Goal: Transaction & Acquisition: Purchase product/service

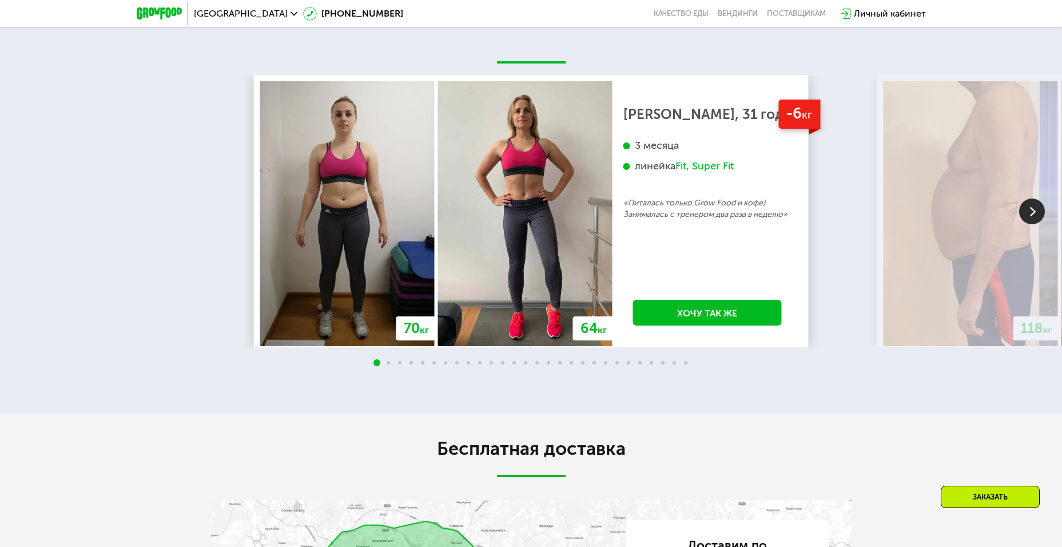
scroll to position [2159, 0]
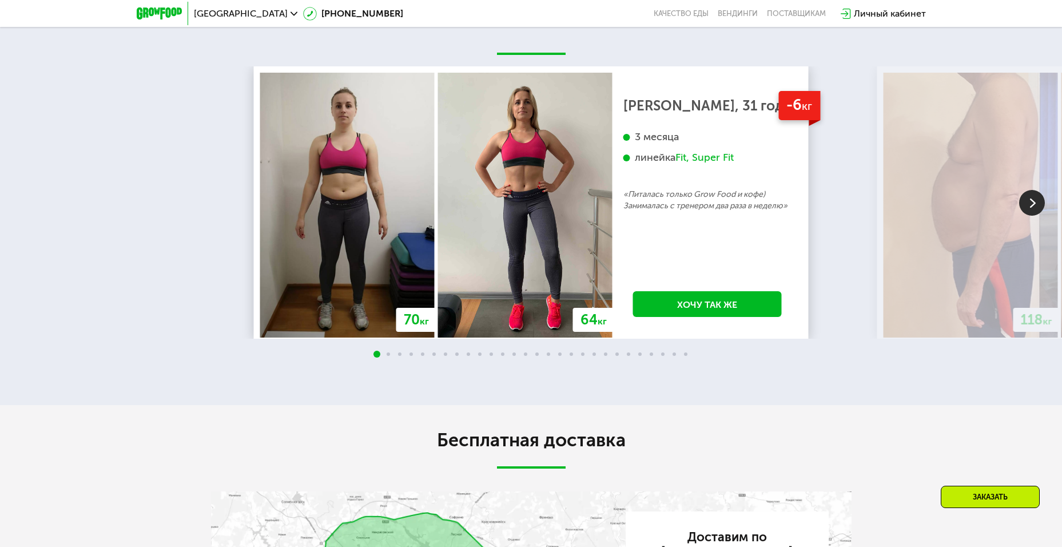
click at [1031, 207] on img at bounding box center [1032, 203] width 26 height 26
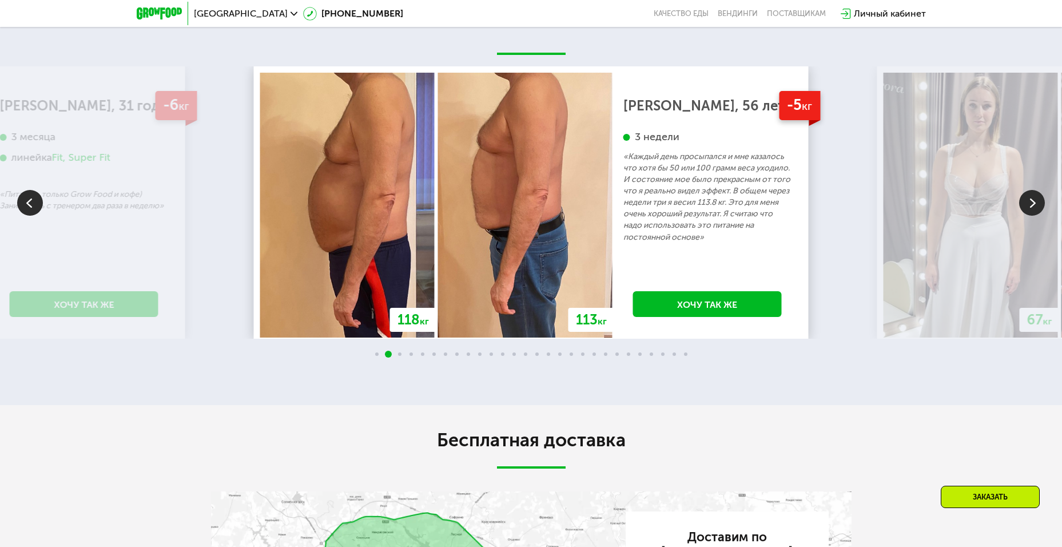
click at [1031, 207] on img at bounding box center [1032, 203] width 26 height 26
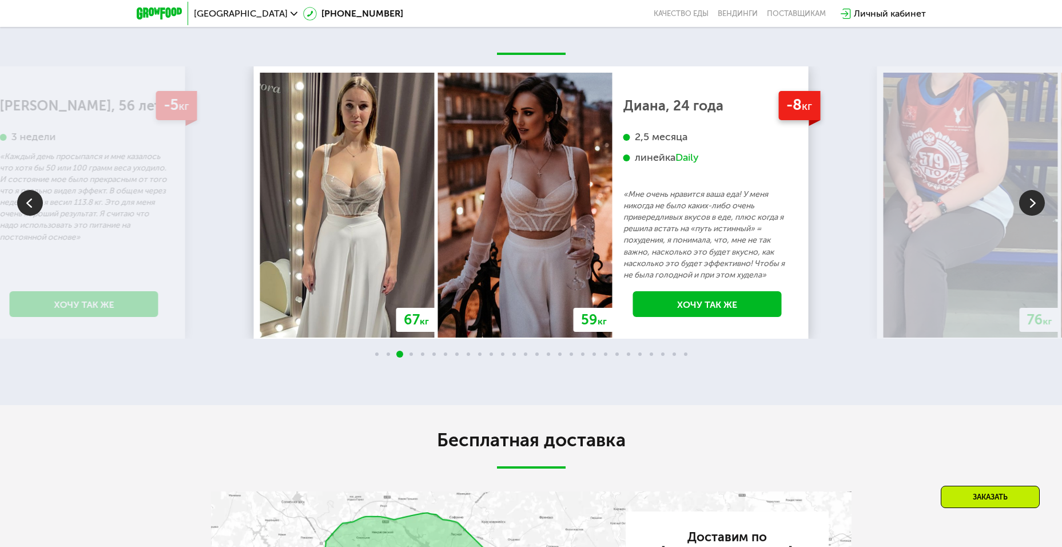
click at [1031, 207] on img at bounding box center [1032, 203] width 26 height 26
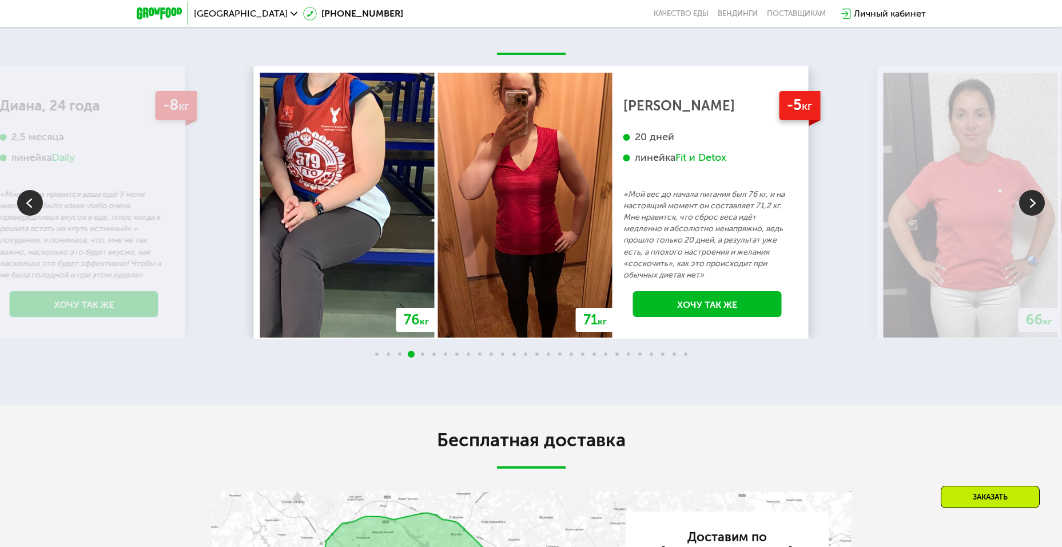
click at [1031, 207] on img at bounding box center [1032, 203] width 26 height 26
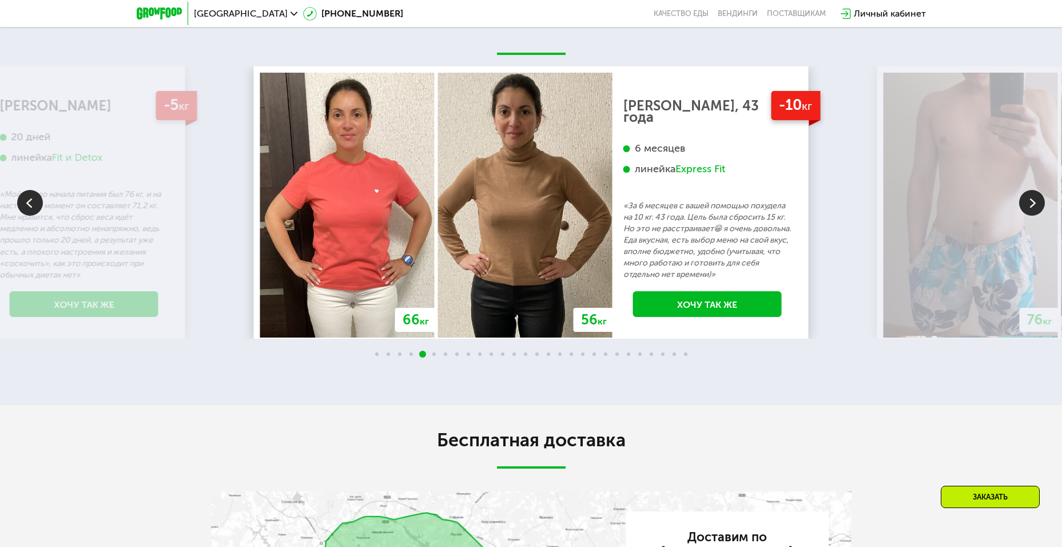
click at [1031, 207] on img at bounding box center [1032, 203] width 26 height 26
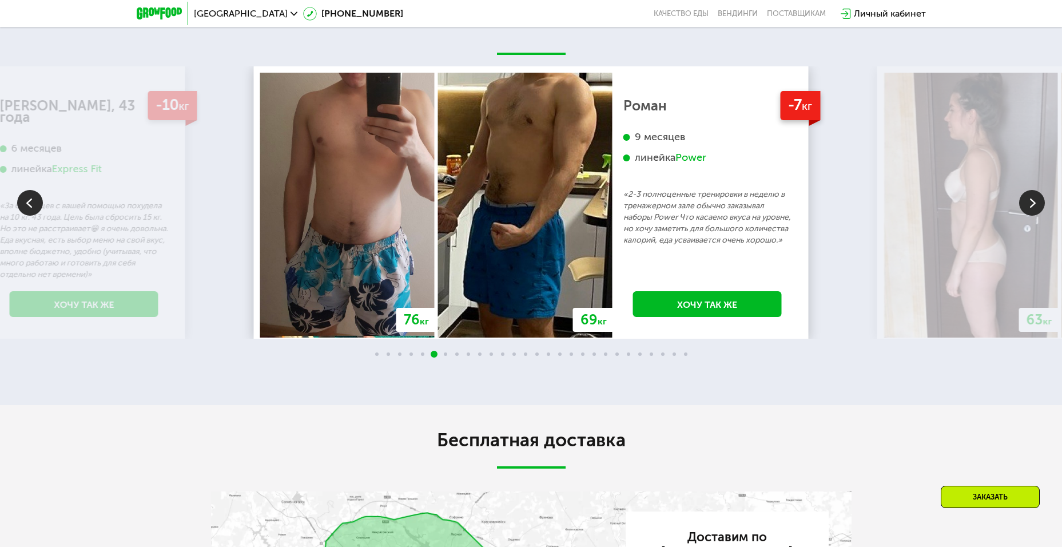
click at [1029, 208] on img at bounding box center [1032, 203] width 26 height 26
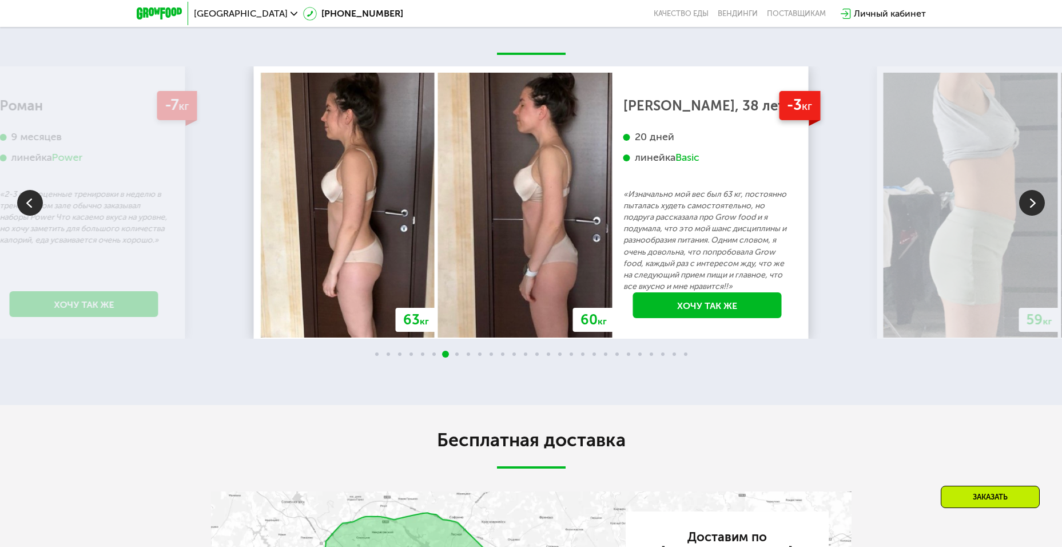
click at [1034, 208] on img at bounding box center [1032, 203] width 26 height 26
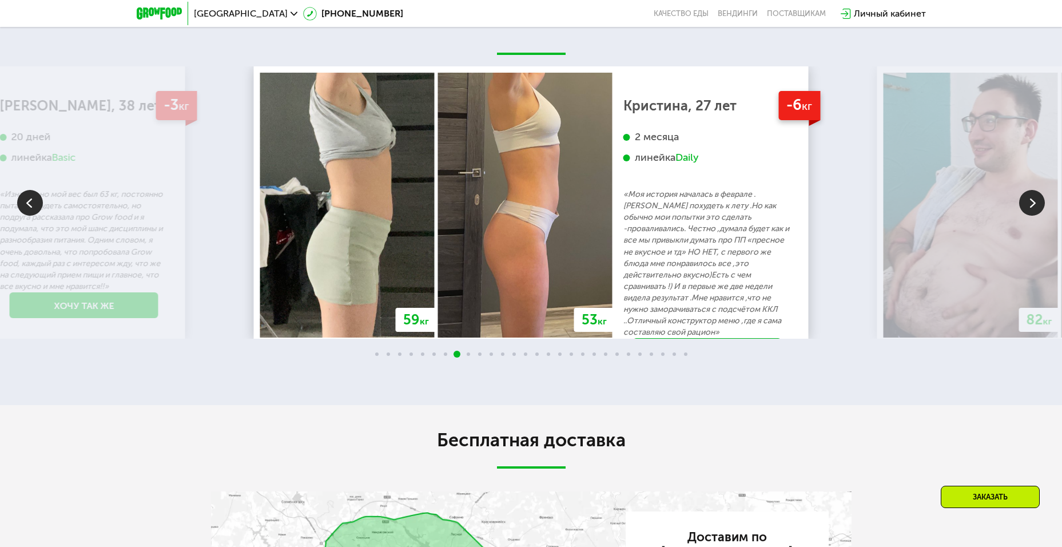
scroll to position [2137, 0]
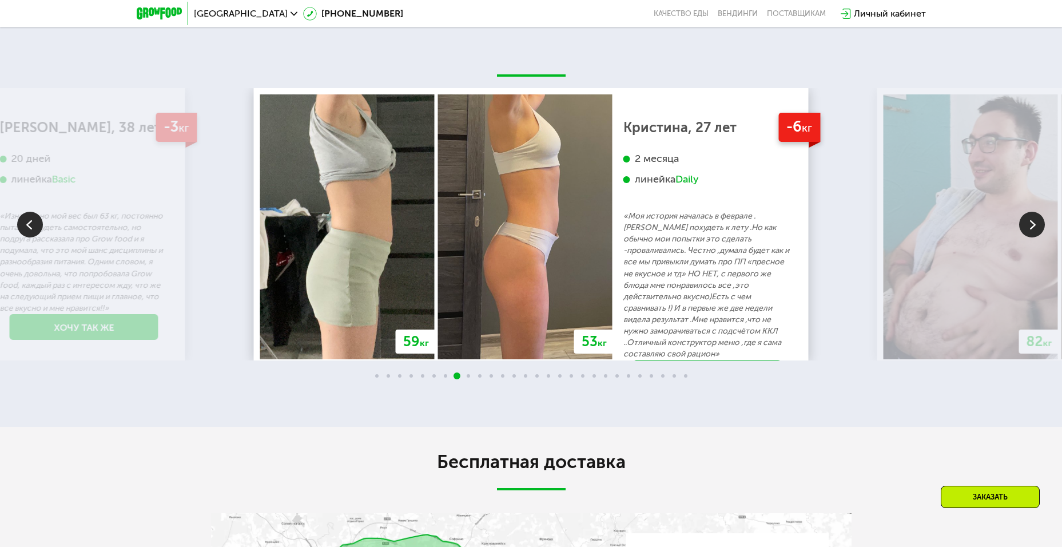
click at [1032, 226] on img at bounding box center [1032, 225] width 26 height 26
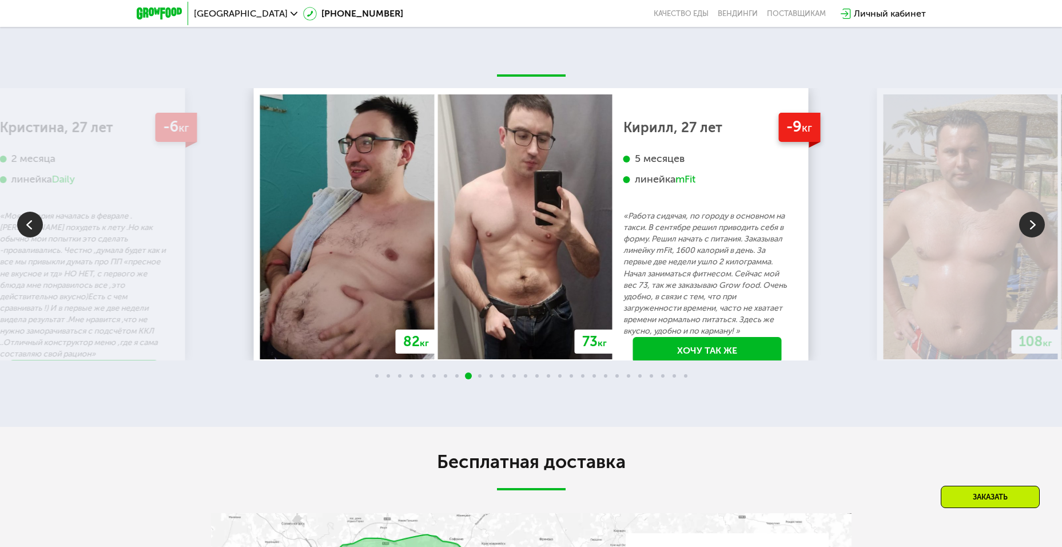
click at [1026, 230] on img at bounding box center [1032, 225] width 26 height 26
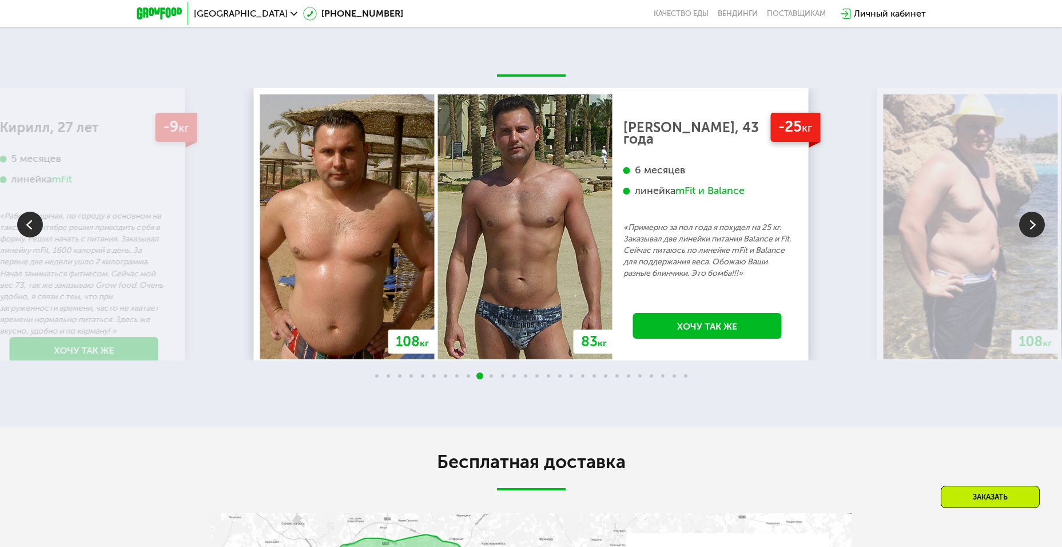
click at [1026, 230] on img at bounding box center [1032, 225] width 26 height 26
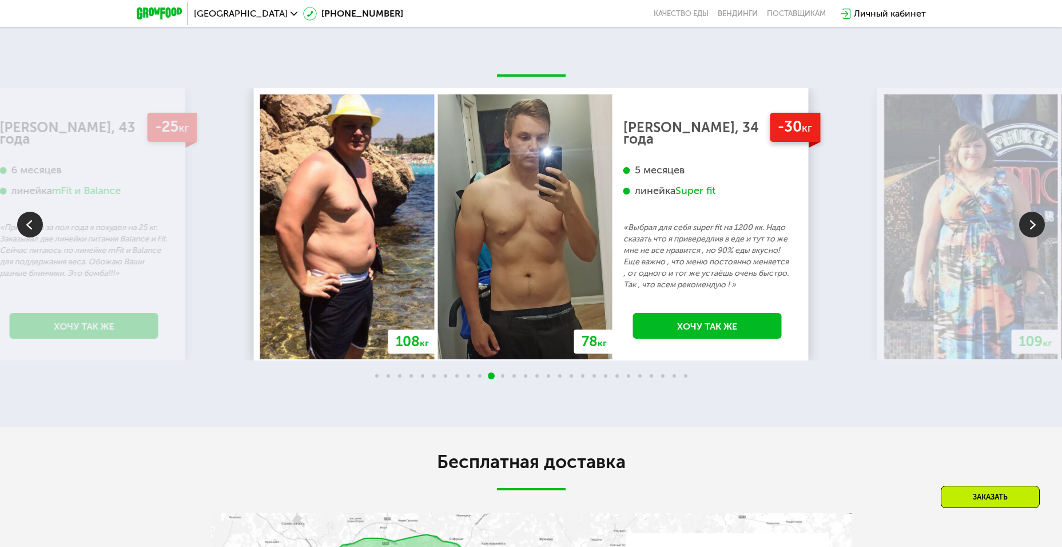
click at [1026, 230] on img at bounding box center [1032, 225] width 26 height 26
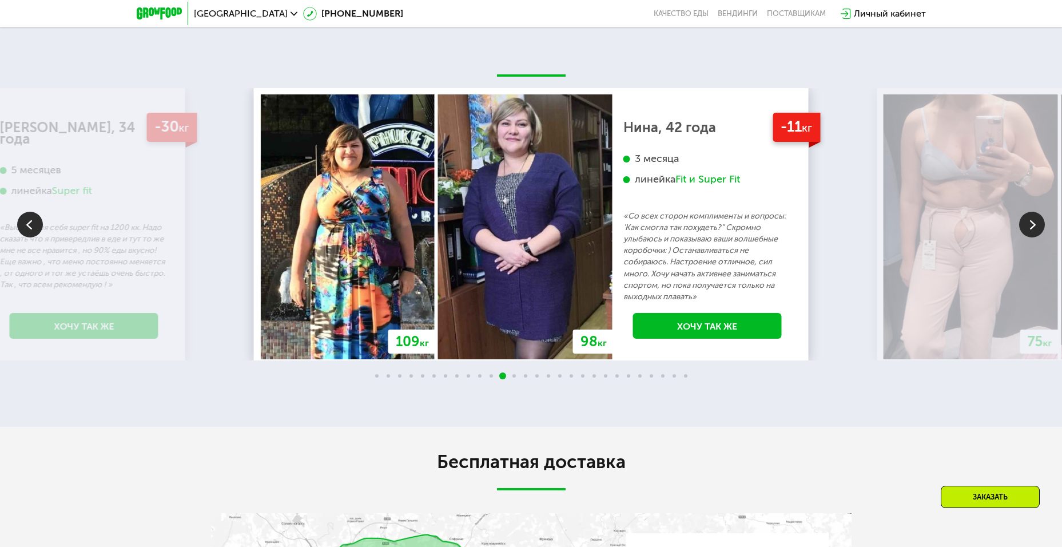
click at [1026, 230] on img at bounding box center [1032, 225] width 26 height 26
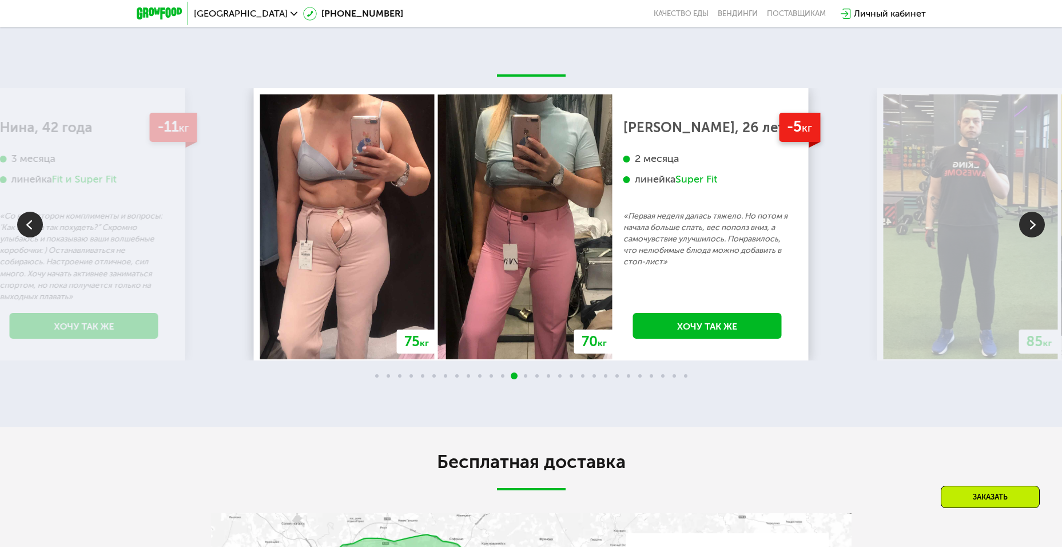
click at [1027, 230] on img at bounding box center [1032, 225] width 26 height 26
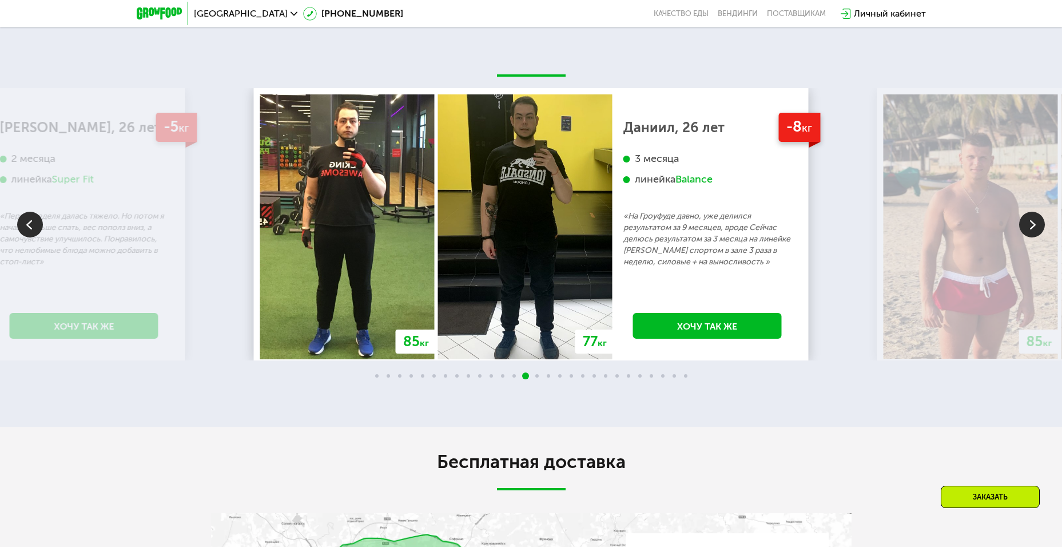
click at [1028, 230] on img at bounding box center [1032, 225] width 26 height 26
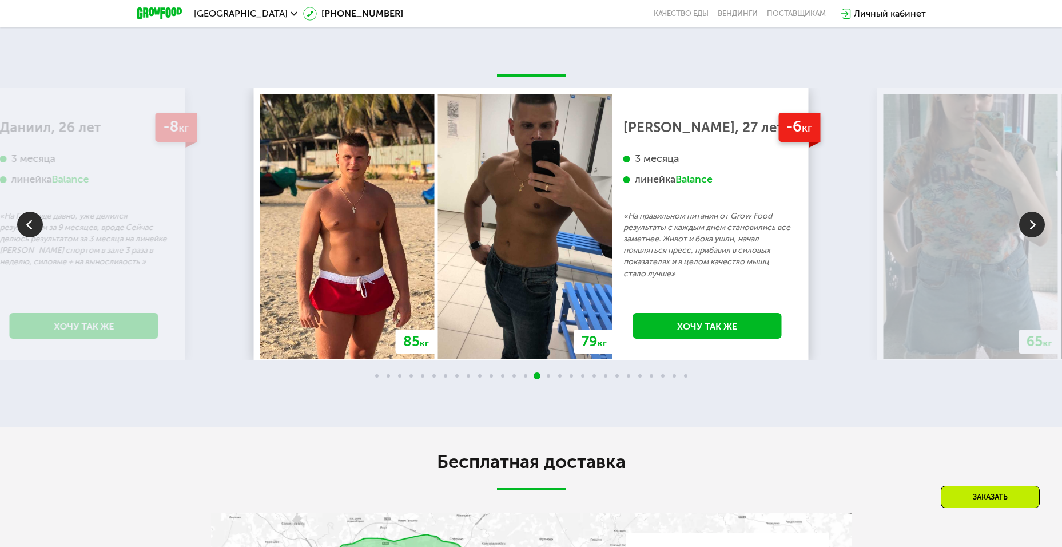
click at [1028, 230] on img at bounding box center [1032, 225] width 26 height 26
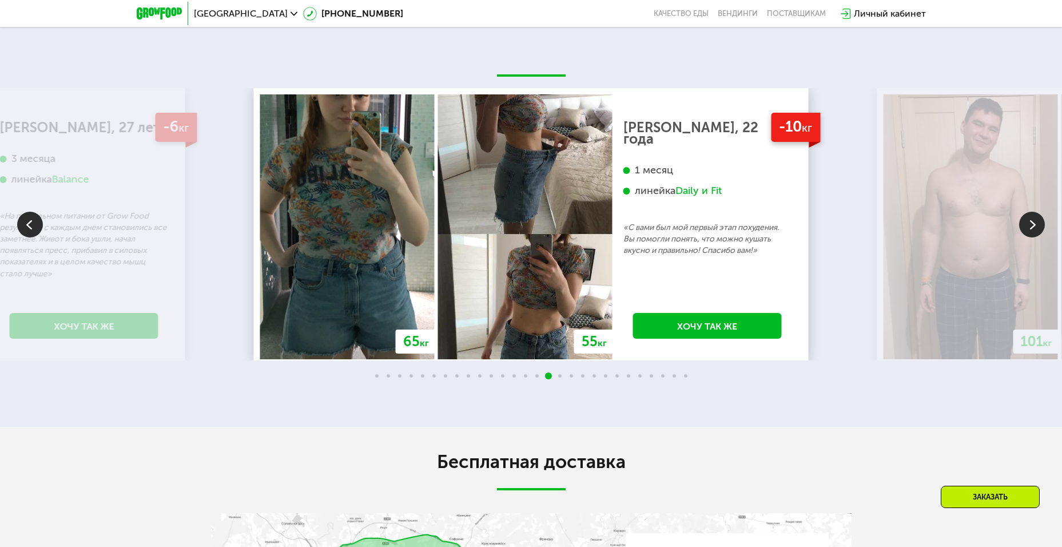
click at [1029, 230] on img at bounding box center [1032, 225] width 26 height 26
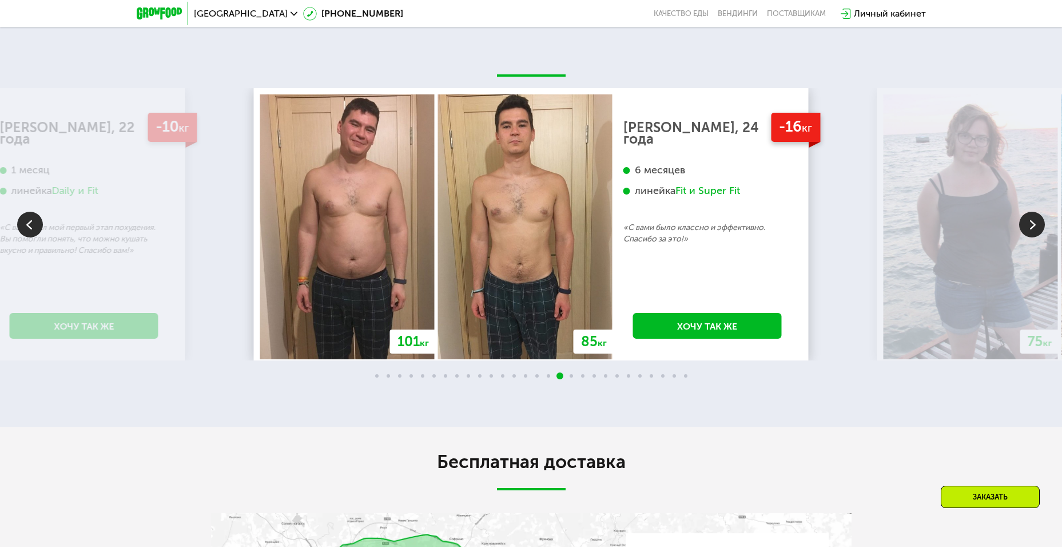
click at [1029, 230] on img at bounding box center [1032, 225] width 26 height 26
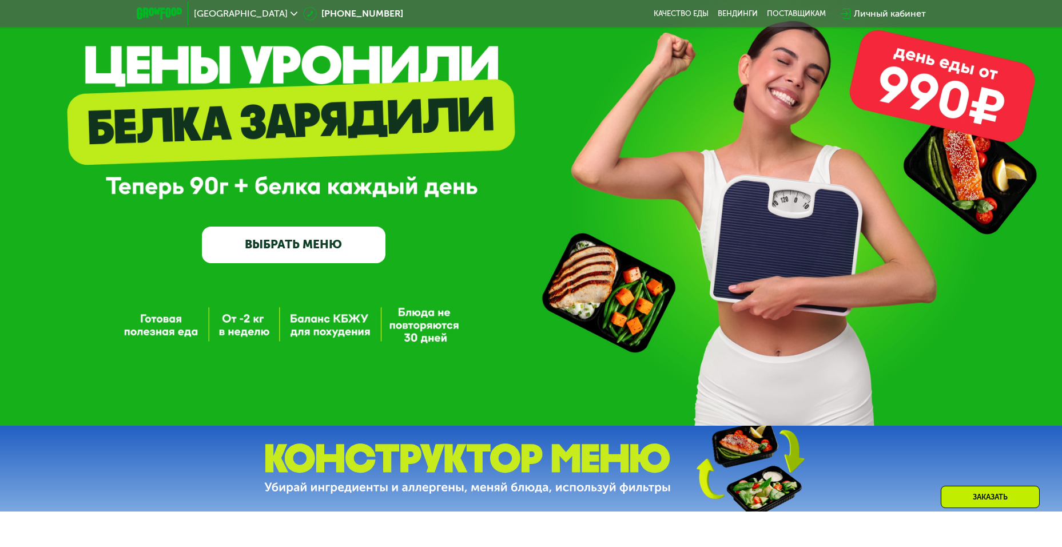
scroll to position [0, 0]
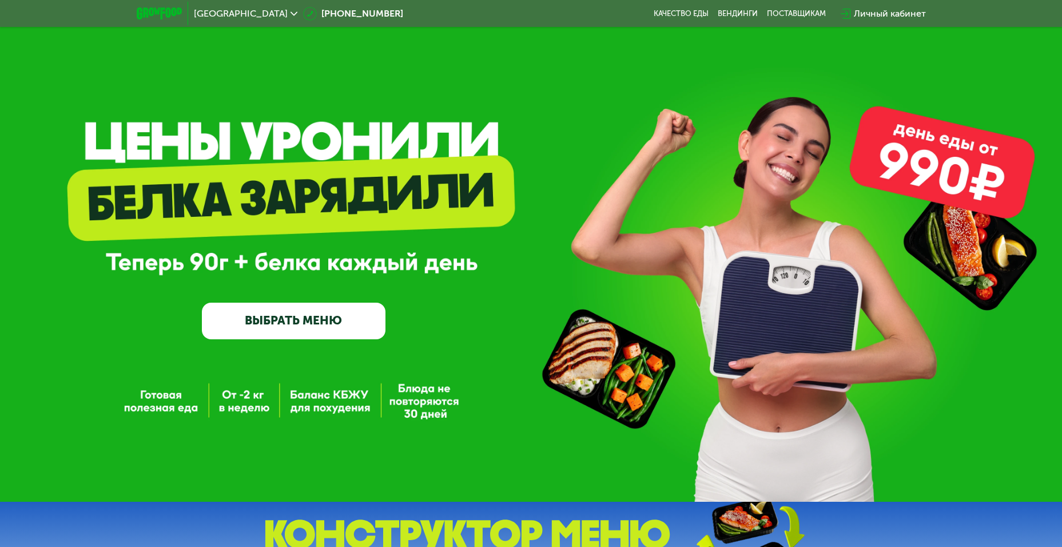
click at [273, 326] on link "ВЫБРАТЬ МЕНЮ" at bounding box center [294, 320] width 184 height 37
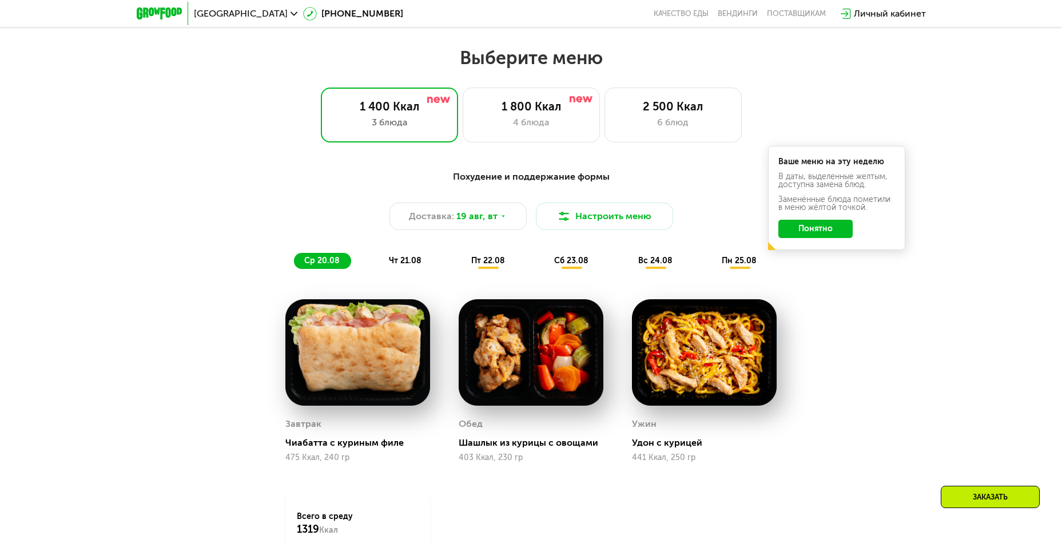
scroll to position [604, 0]
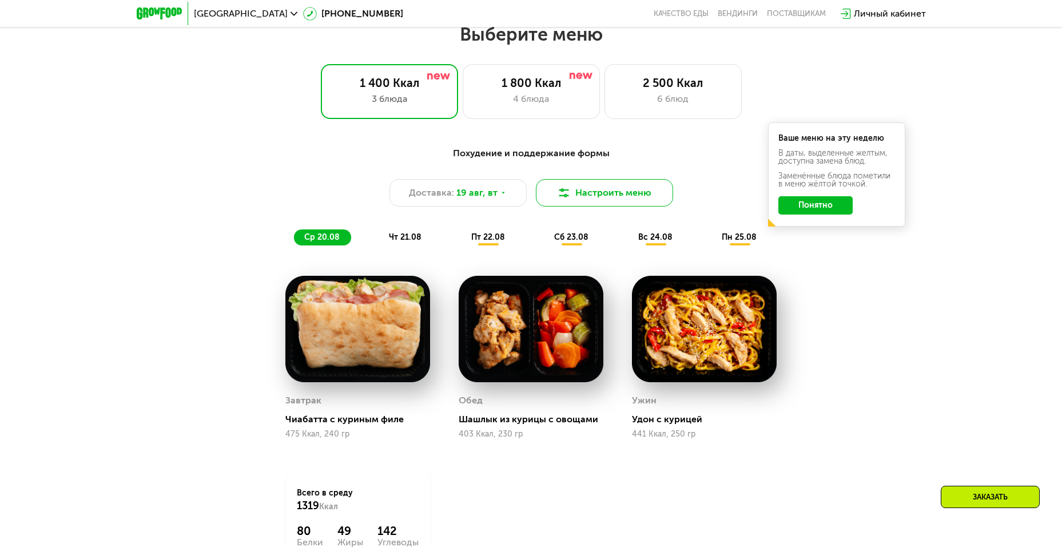
click at [594, 194] on button "Настроить меню" at bounding box center [604, 192] width 137 height 27
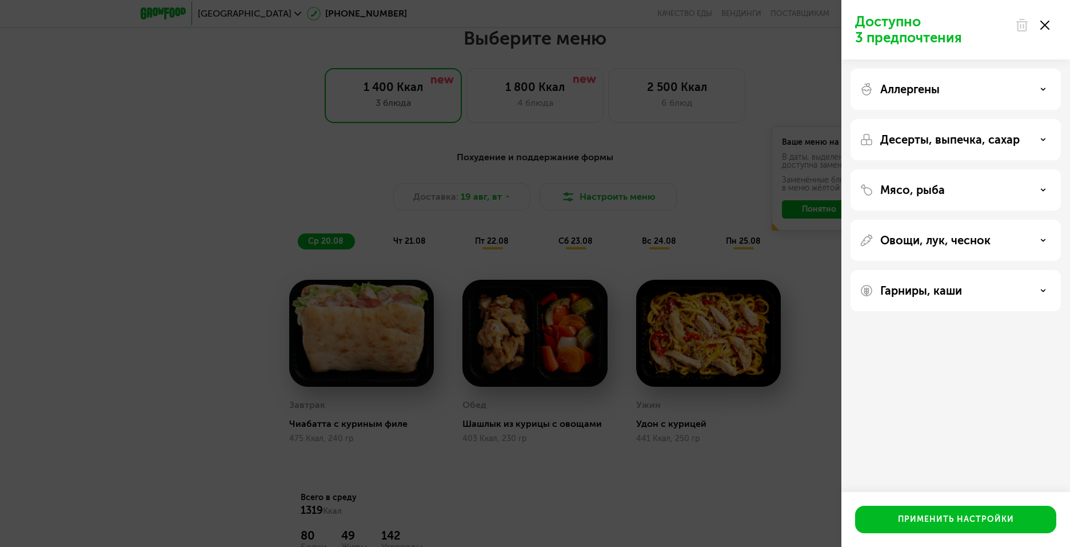
click at [757, 463] on div "Доступно 3 предпочтения Аллергены Десерты, выпечка, сахар Мясо, рыба Овощи, лук…" at bounding box center [535, 273] width 1070 height 547
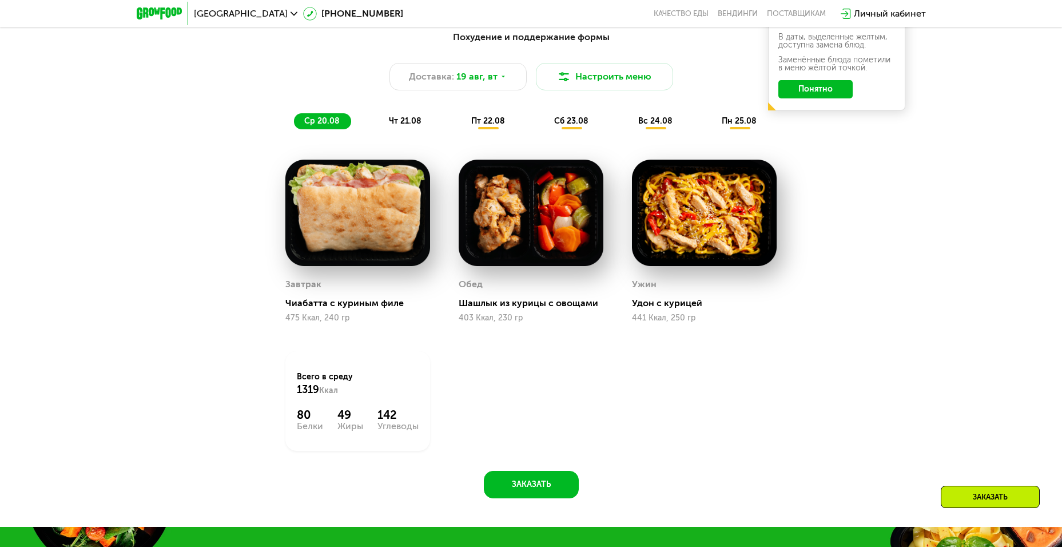
scroll to position [719, 0]
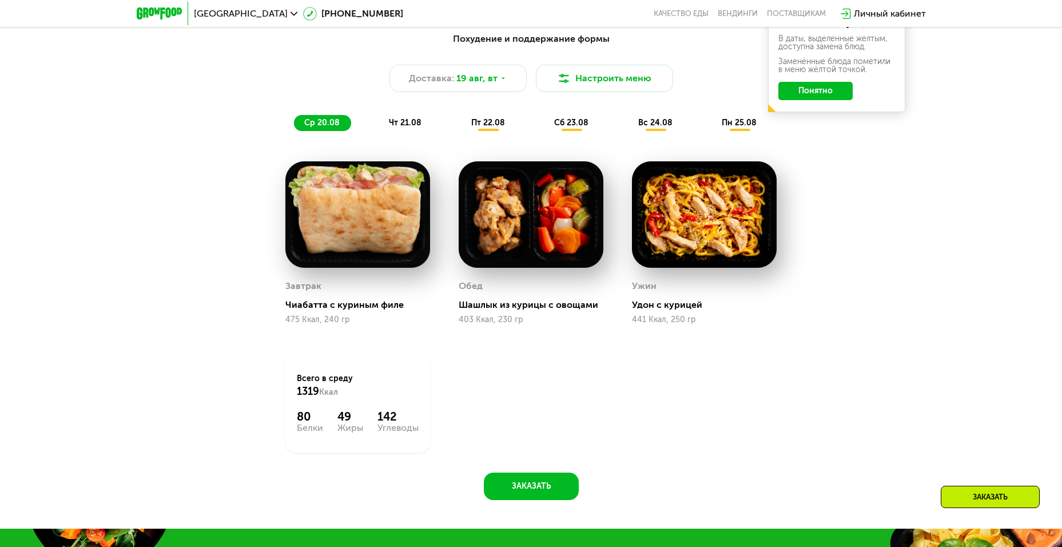
click at [461, 131] on div "чт 21.08" at bounding box center [488, 123] width 55 height 16
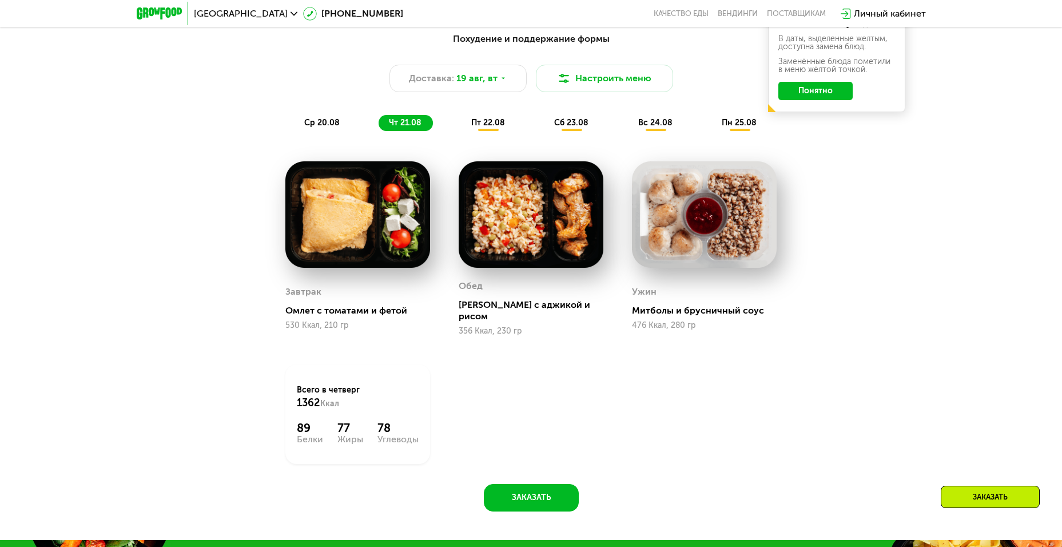
click at [495, 128] on span "пт 22.08" at bounding box center [488, 123] width 34 height 10
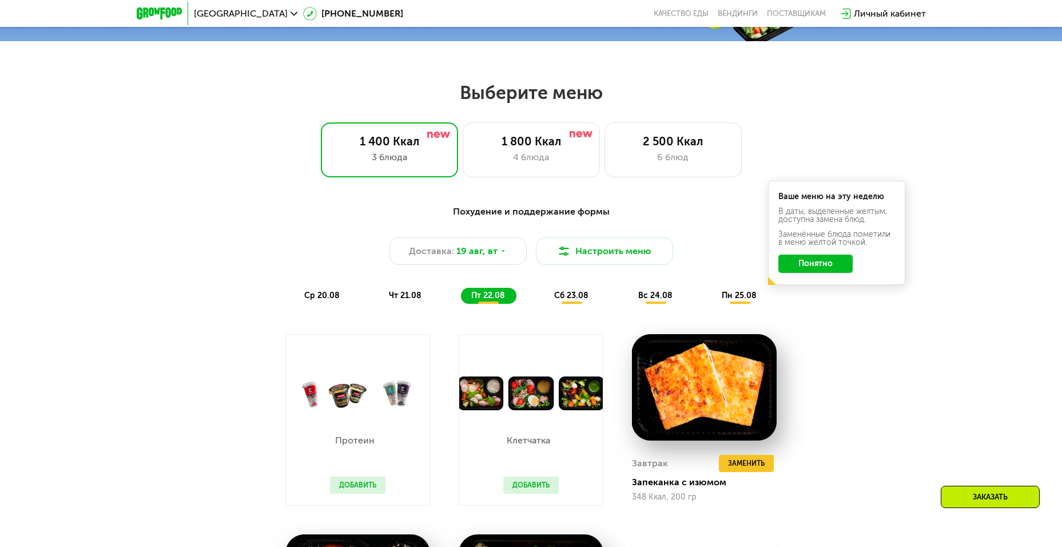
scroll to position [572, 0]
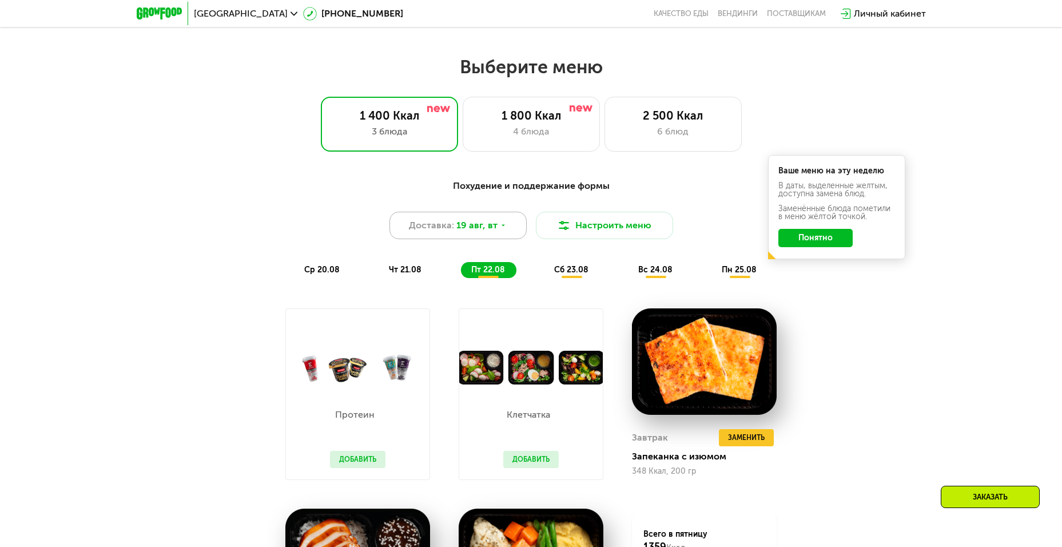
click at [483, 230] on span "19 авг, вт" at bounding box center [476, 225] width 41 height 14
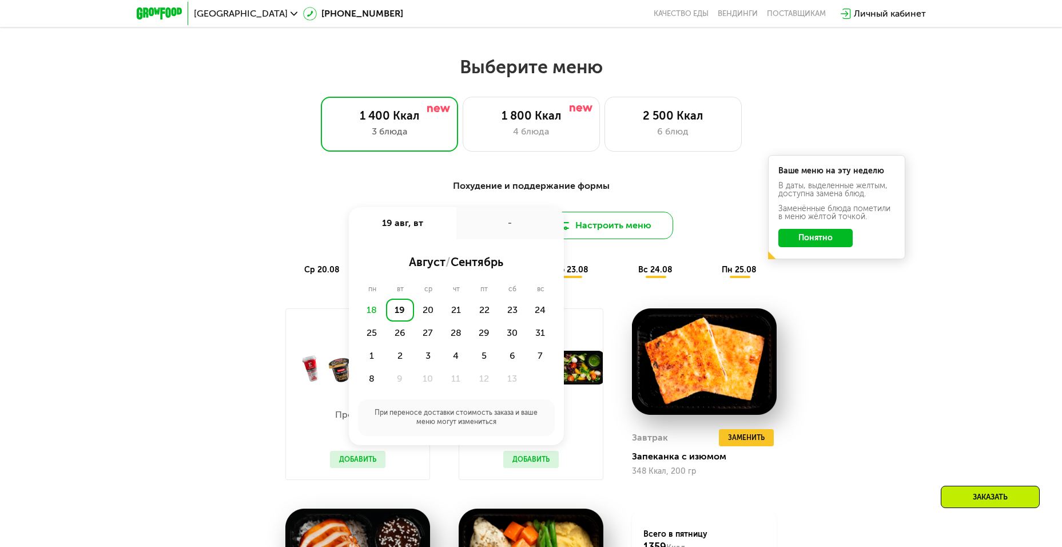
click at [622, 232] on button "Настроить меню" at bounding box center [604, 225] width 137 height 27
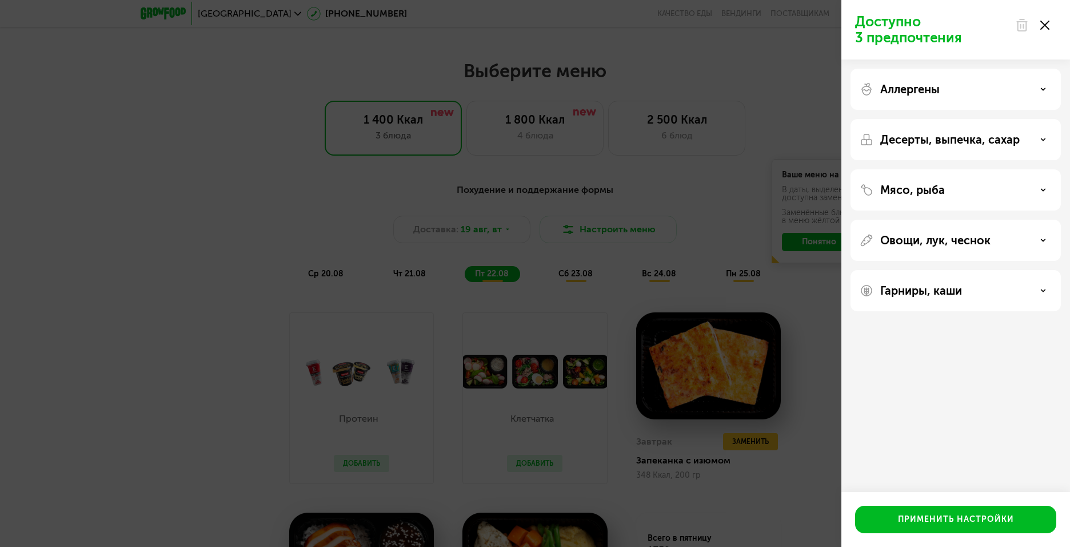
click at [1051, 25] on div at bounding box center [1033, 25] width 48 height 23
click at [1045, 26] on use at bounding box center [1045, 25] width 9 height 9
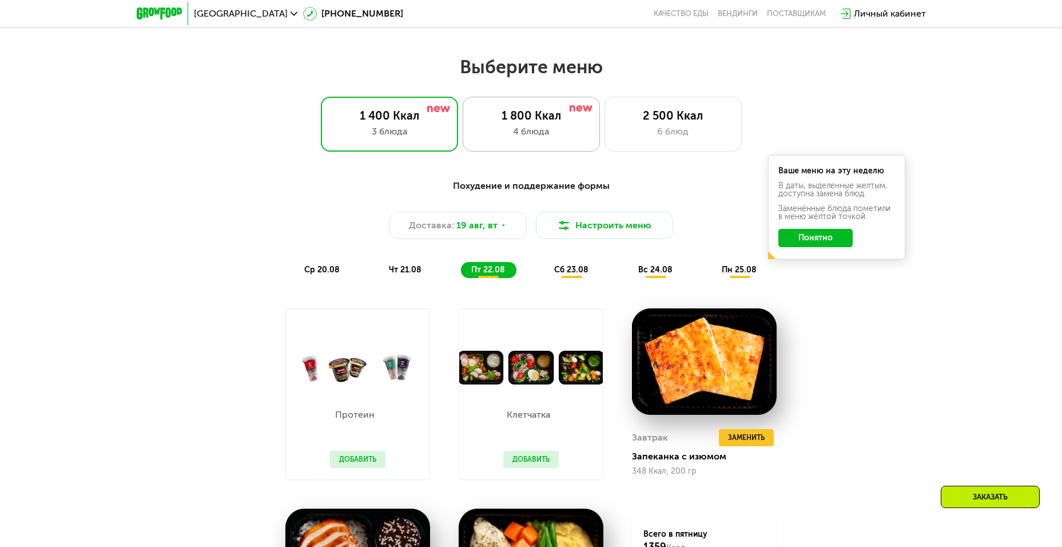
click at [524, 122] on div "1 800 Ккал" at bounding box center [531, 116] width 113 height 14
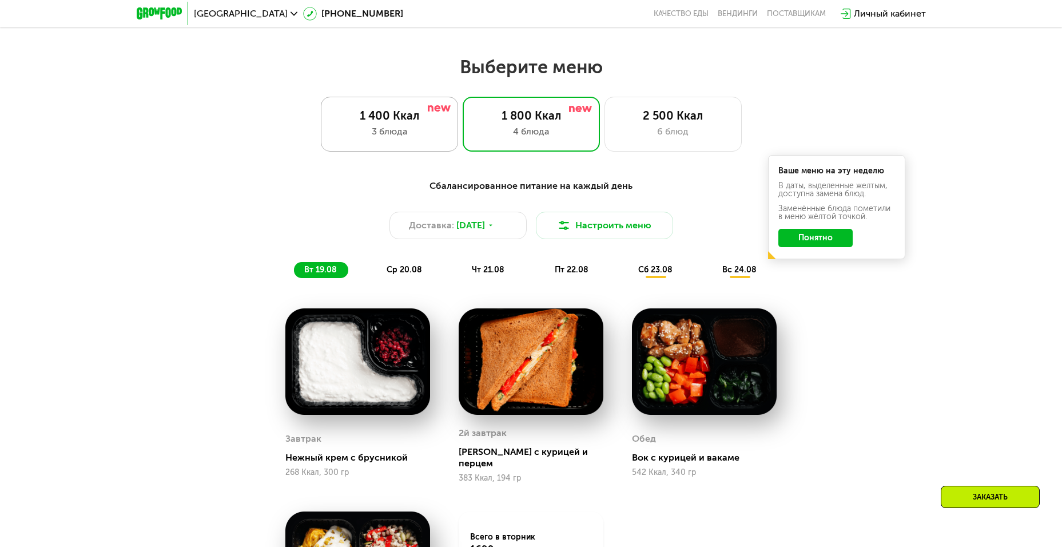
click at [426, 131] on div "3 блюда" at bounding box center [389, 132] width 113 height 14
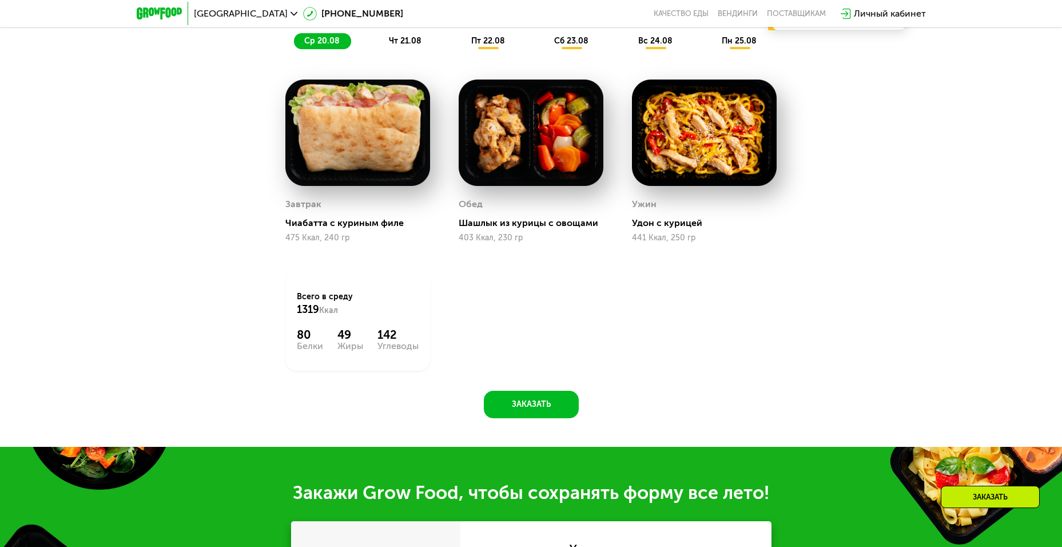
scroll to position [743, 0]
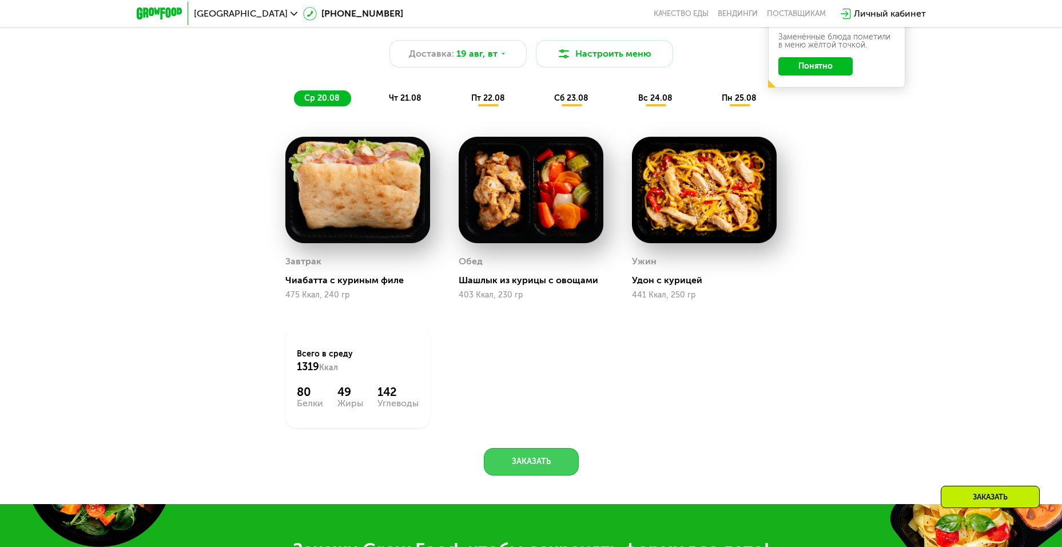
click at [532, 467] on button "Заказать" at bounding box center [531, 461] width 95 height 27
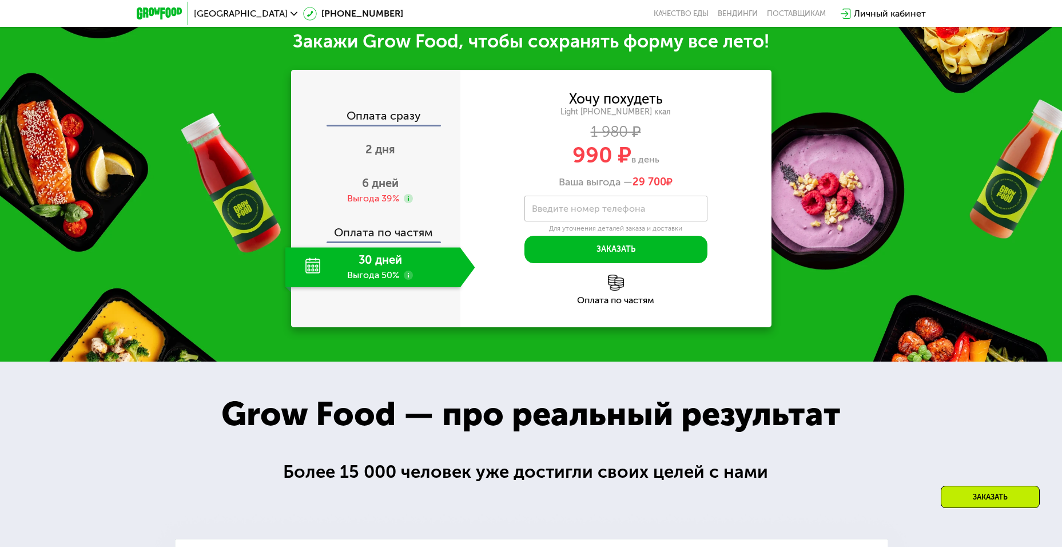
scroll to position [1194, 0]
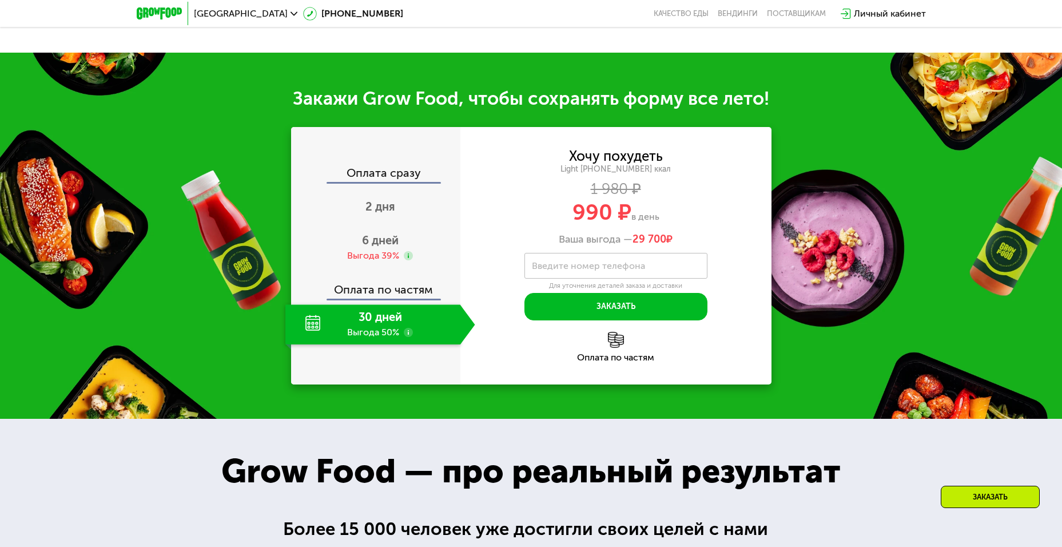
click at [750, 245] on div "Ваша выгода — 29 700 ₽" at bounding box center [615, 239] width 311 height 13
